Goal: Obtain resource: Download file/media

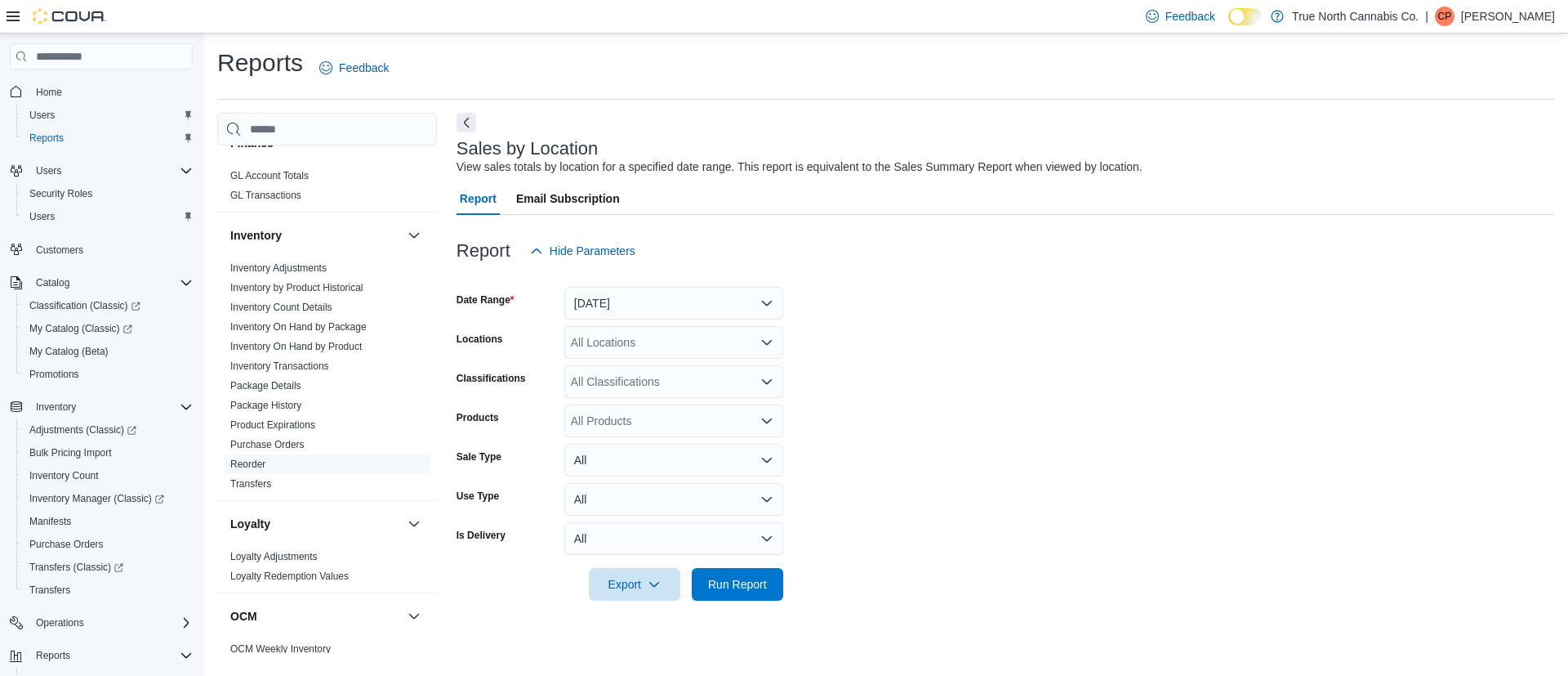
scroll to position [490, 0]
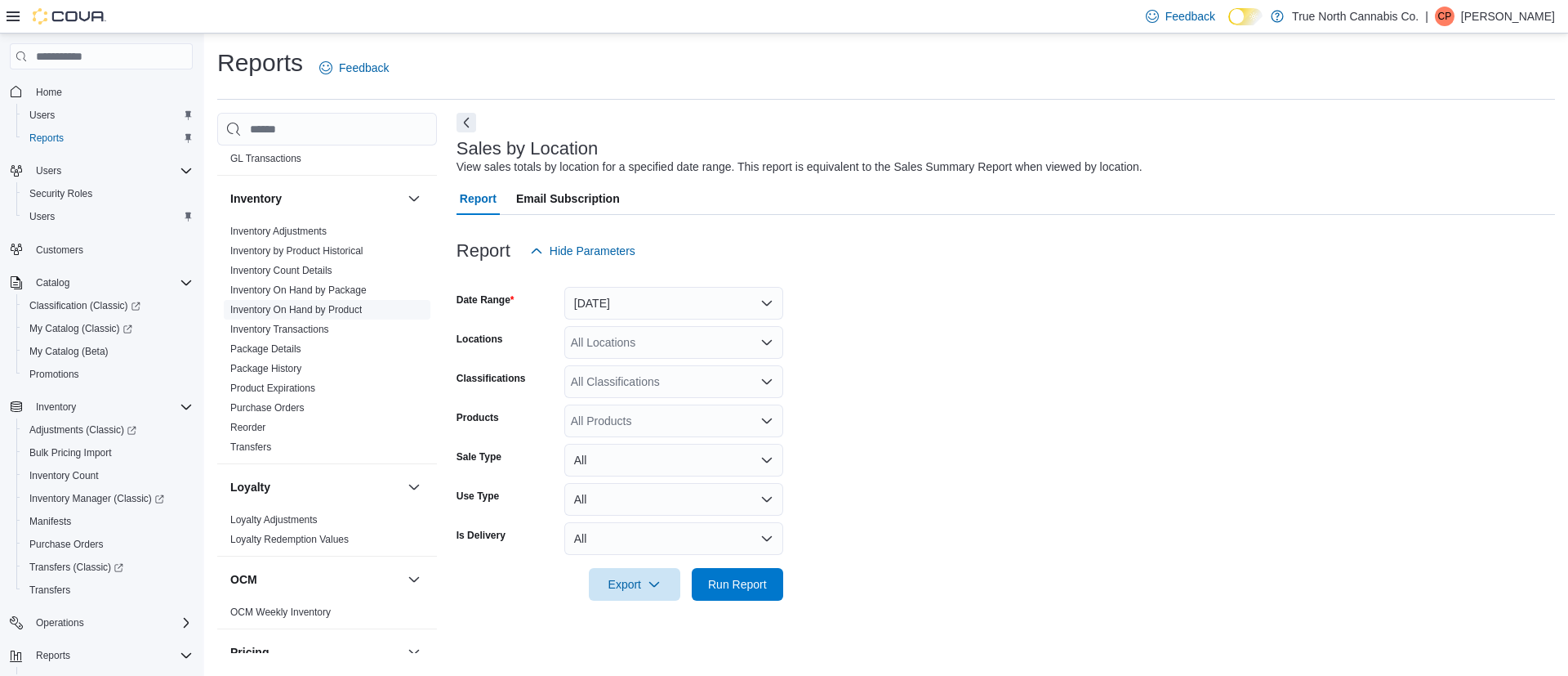
click at [339, 310] on link "Inventory On Hand by Product" at bounding box center [297, 309] width 132 height 12
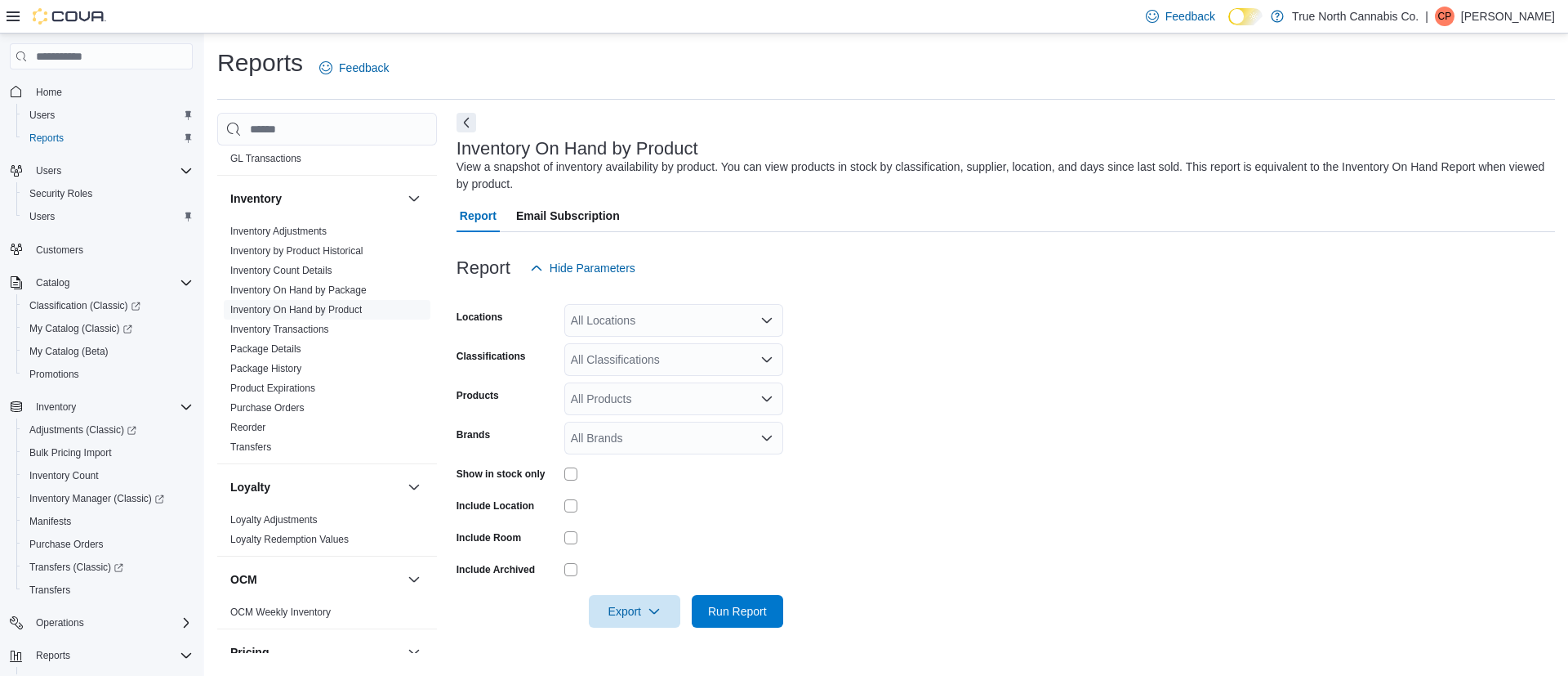
click at [649, 351] on div "All Classifications" at bounding box center [674, 359] width 219 height 33
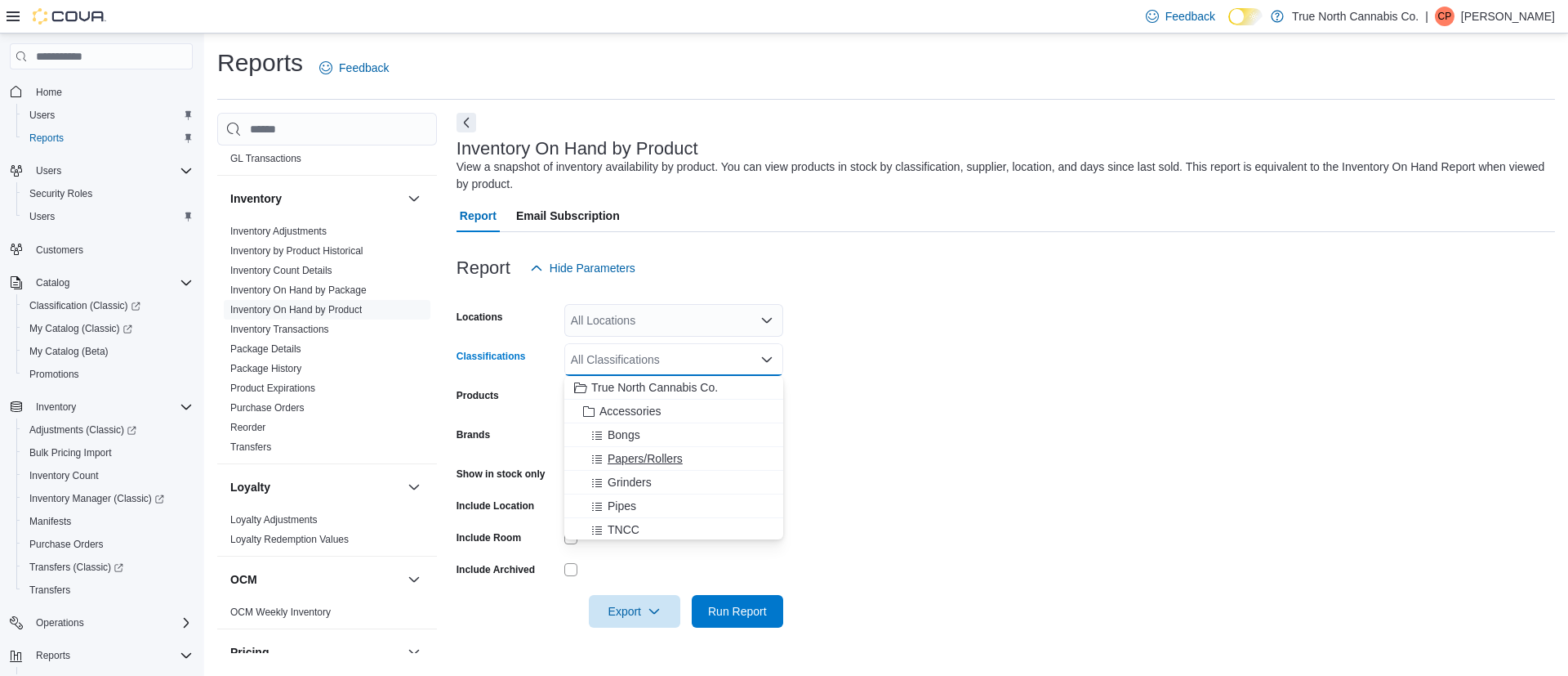
click at [665, 455] on span "Papers/Rollers" at bounding box center [646, 458] width 75 height 16
click at [641, 615] on span "Export" at bounding box center [634, 610] width 72 height 33
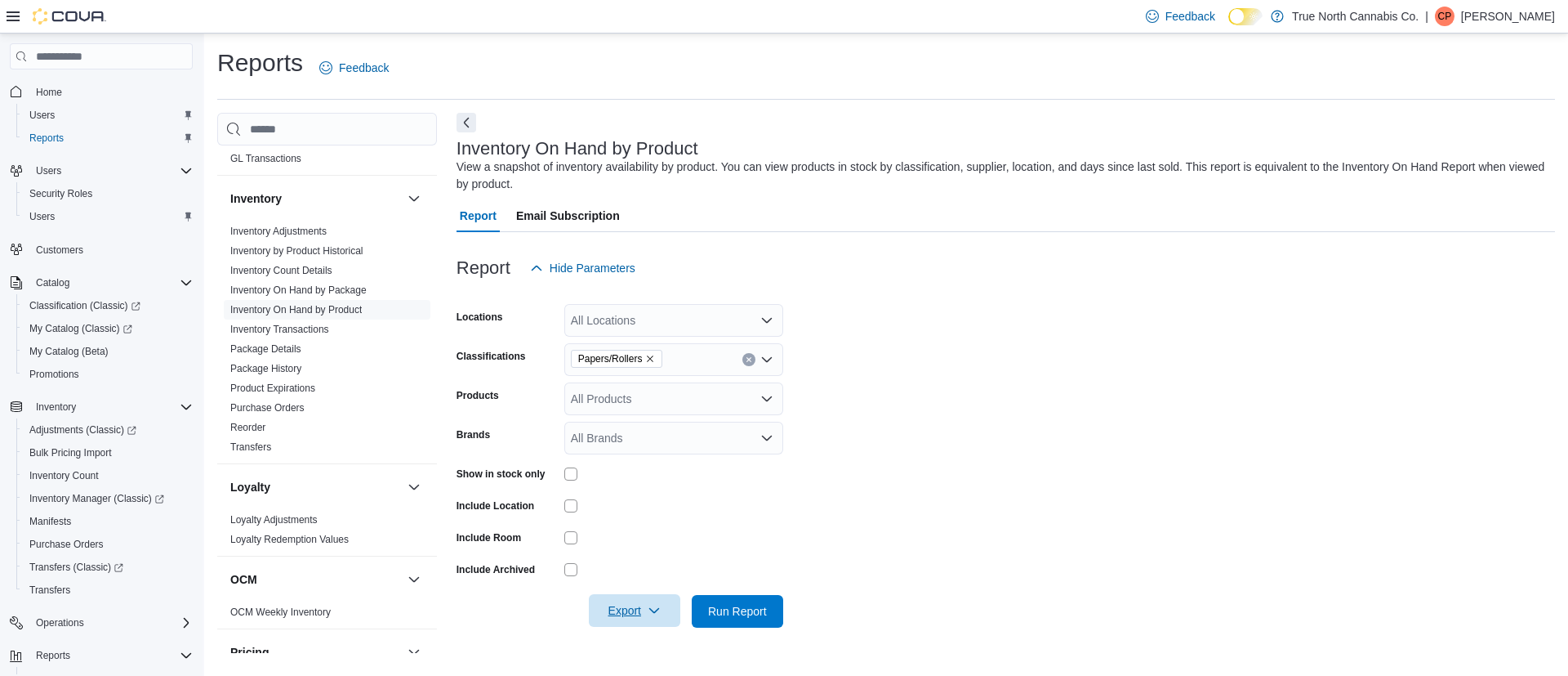
click at [637, 612] on span "Export" at bounding box center [634, 610] width 72 height 33
click at [666, 514] on span "Export to Excel" at bounding box center [637, 513] width 74 height 13
